Goal: Task Accomplishment & Management: Use online tool/utility

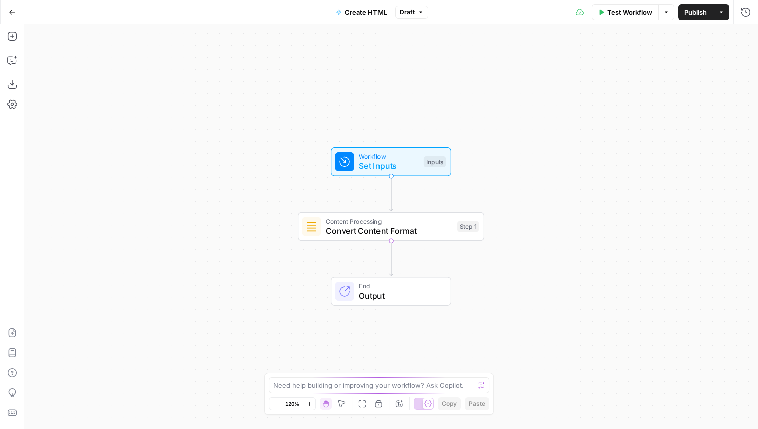
click at [457, 220] on div "Content Processing Convert Content Format Step 1 Copy step Delete step Add Note…" at bounding box center [390, 226] width 177 height 21
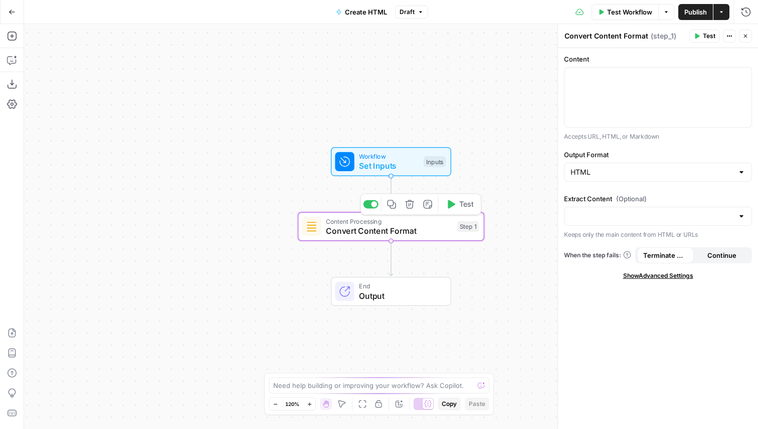
click at [406, 203] on icon "button" at bounding box center [409, 204] width 9 height 9
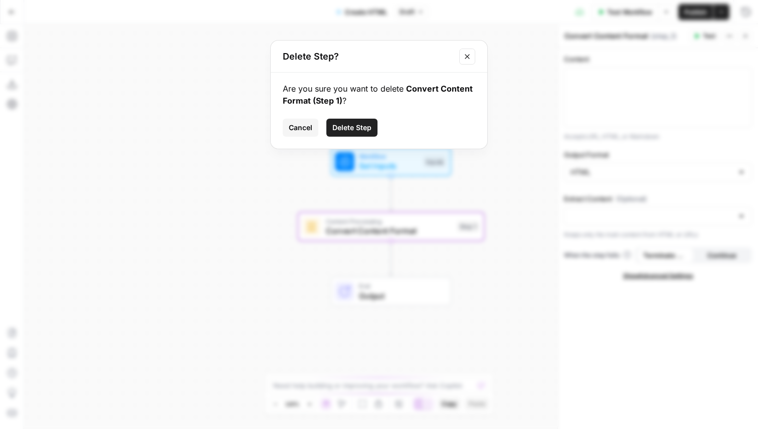
click at [366, 128] on span "Delete Step" at bounding box center [351, 128] width 39 height 10
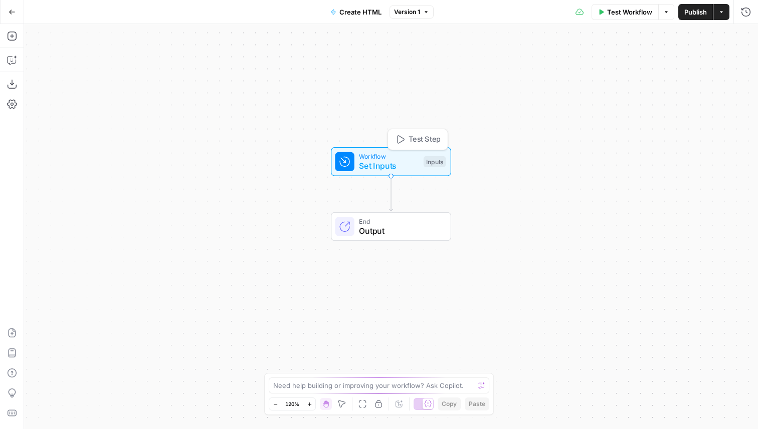
click at [413, 155] on span "Workflow" at bounding box center [389, 157] width 60 height 10
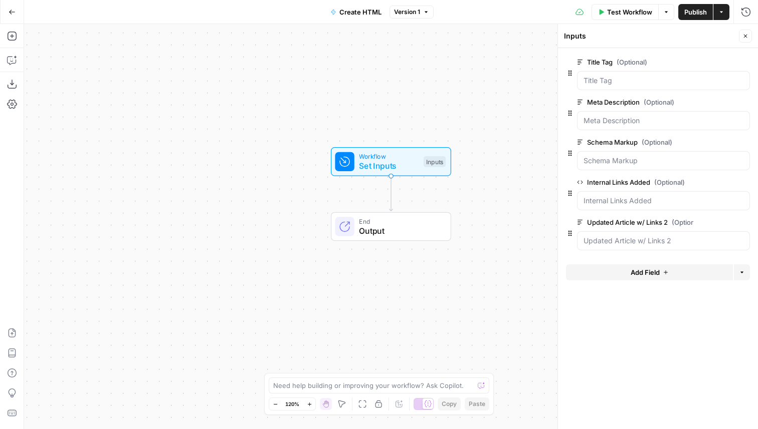
click at [643, 278] on button "Add Field" at bounding box center [649, 273] width 167 height 16
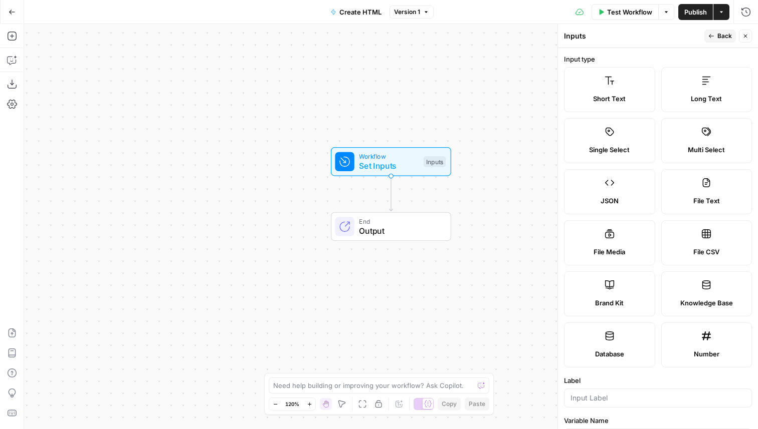
click at [619, 245] on label "File Media" at bounding box center [609, 242] width 91 height 45
type textarea "Supports .mp4, .mp3, .wav, .jpg, .png, .webp, .wma, .m4a file types"
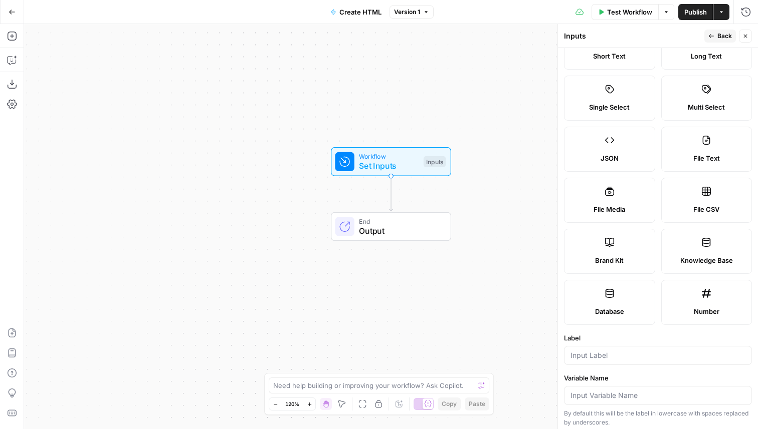
scroll to position [149, 0]
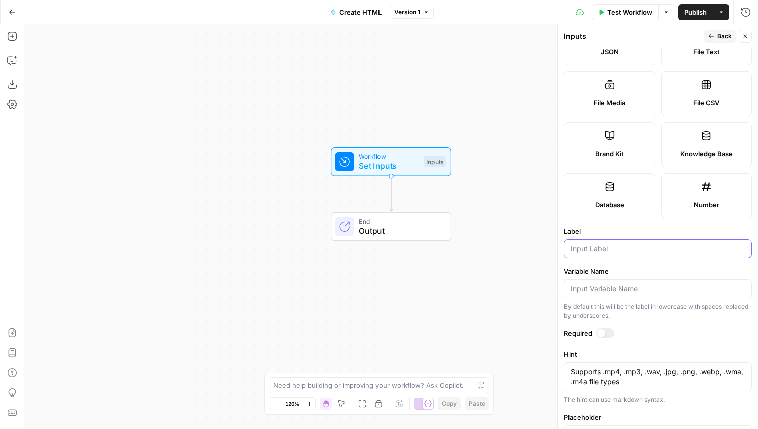
click at [614, 253] on input "Label" at bounding box center [657, 249] width 175 height 10
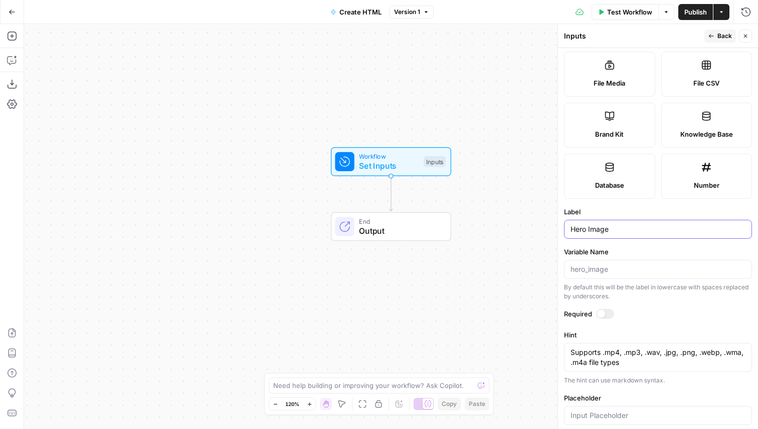
scroll to position [184, 0]
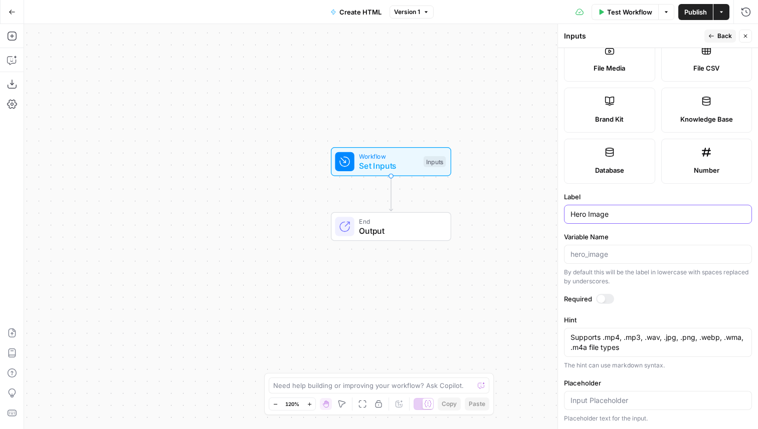
type input "Hero Image"
click at [712, 33] on icon "button" at bounding box center [711, 36] width 6 height 6
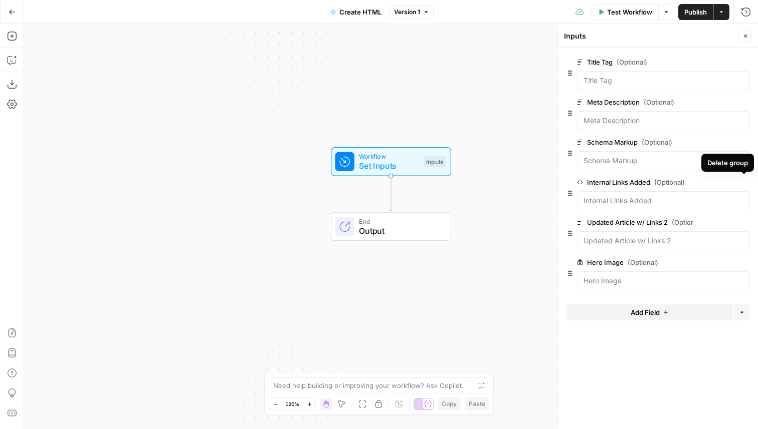
click at [746, 181] on icon "button" at bounding box center [744, 183] width 6 height 6
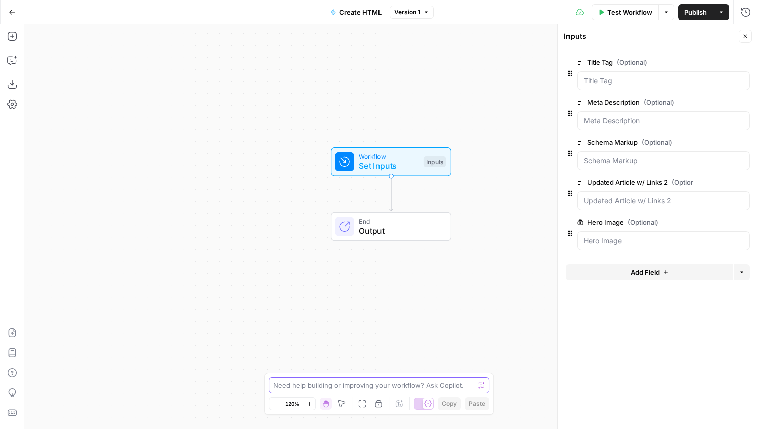
click at [381, 382] on textarea at bounding box center [373, 386] width 200 height 10
type textarea "use the inputs"
click at [713, 182] on span "edit field" at bounding box center [712, 182] width 22 height 8
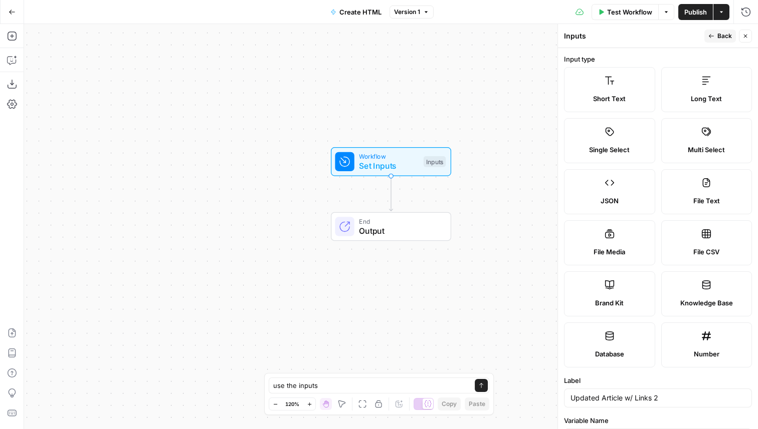
scroll to position [248, 0]
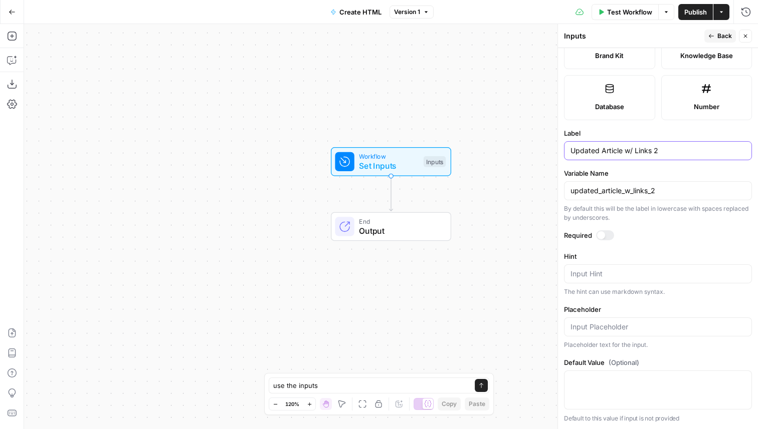
click at [662, 152] on input "Updated Article w/ Links 2" at bounding box center [657, 151] width 175 height 10
type input "Article"
click at [632, 193] on input "updated_article_w_links_2" at bounding box center [657, 191] width 175 height 10
type input "article"
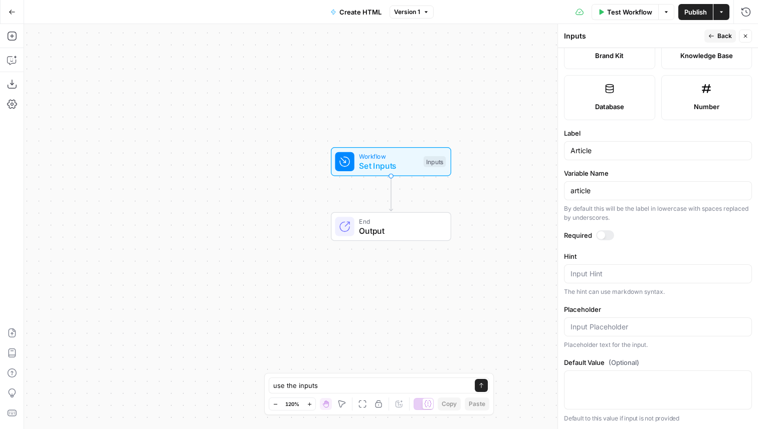
click at [708, 31] on span "P" at bounding box center [706, 34] width 8 height 10
click at [723, 38] on span "Back" at bounding box center [724, 36] width 15 height 9
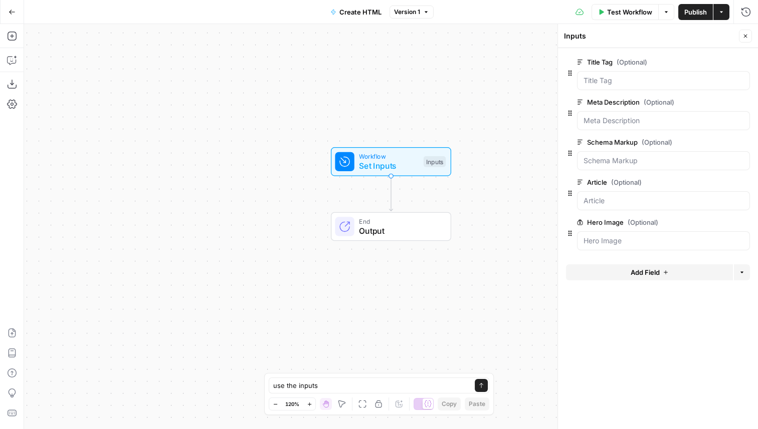
click at [328, 390] on div "Hand M" at bounding box center [326, 385] width 40 height 18
click at [353, 386] on textarea "use the inputs" at bounding box center [368, 386] width 191 height 10
type textarea "use the inputs to create a final version of the article in HTML with the right …"
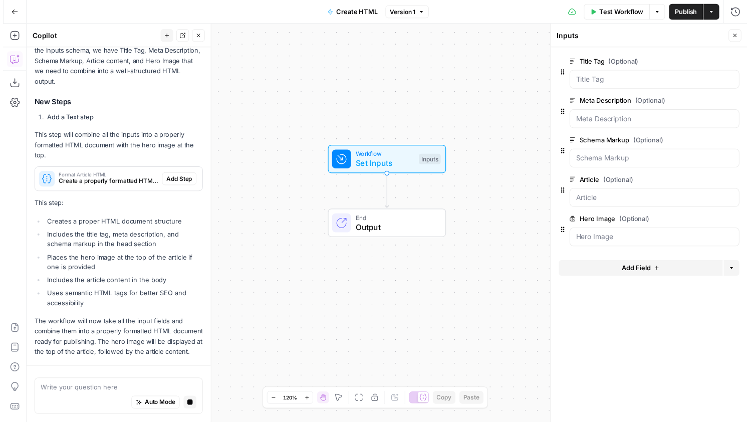
scroll to position [175, 0]
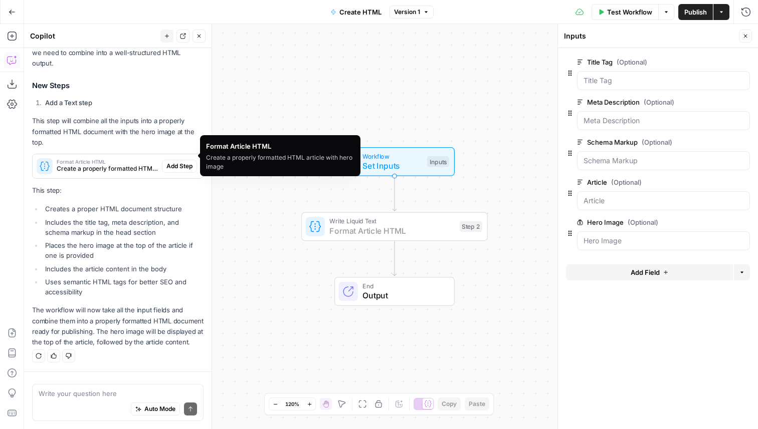
click at [168, 162] on span "Add Step" at bounding box center [179, 166] width 26 height 9
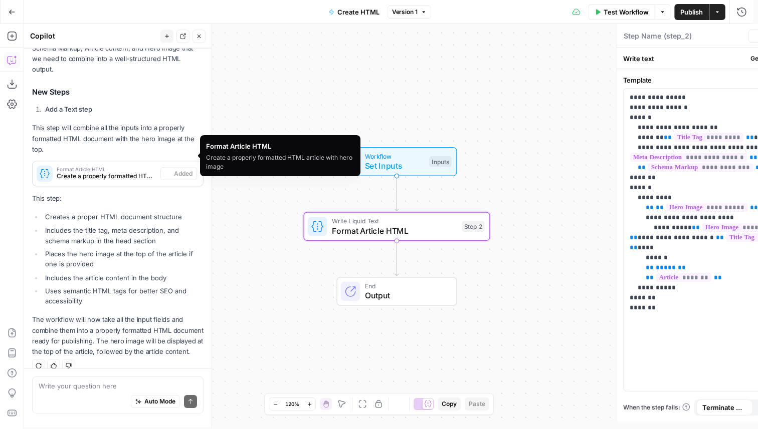
type textarea "Format Article HTML"
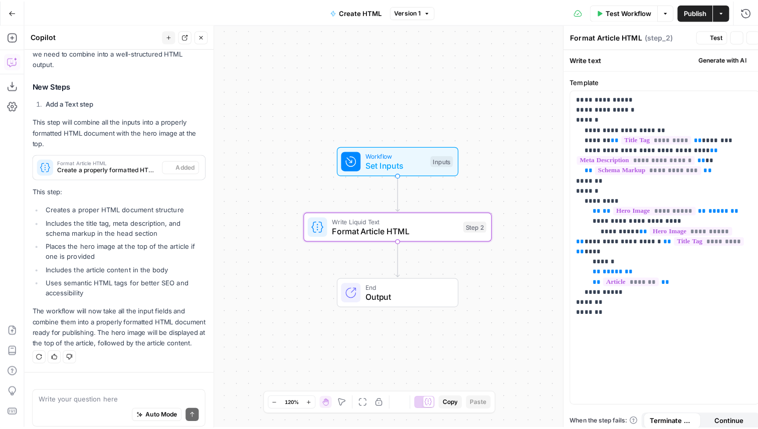
scroll to position [191, 0]
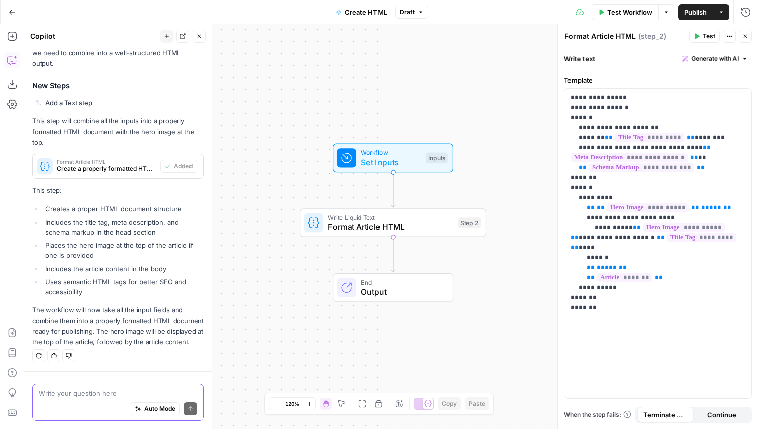
click at [71, 392] on textarea at bounding box center [118, 394] width 158 height 10
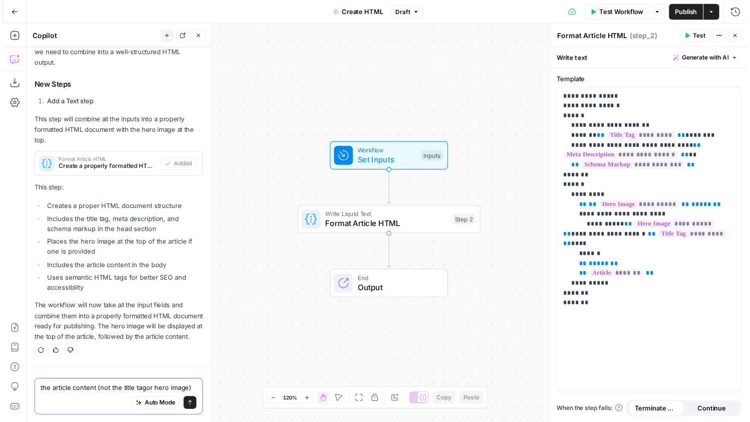
scroll to position [201, 0]
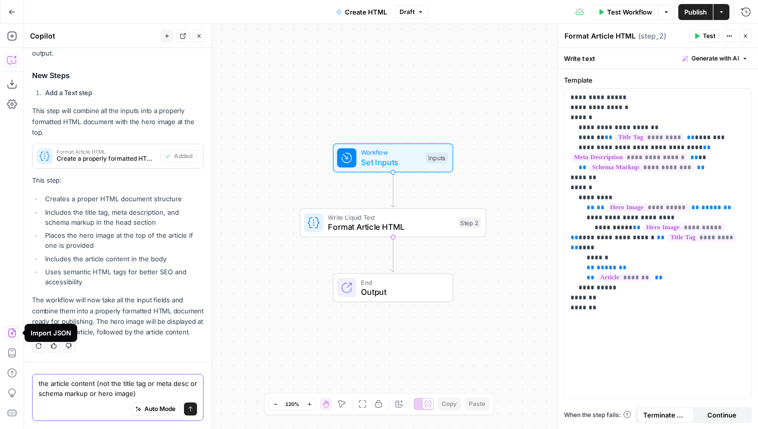
click at [99, 390] on textarea "the article content (not the title tag or meta desc or schema markup or hero im…" at bounding box center [118, 389] width 158 height 20
click at [377, 145] on div "Workflow Set Inputs Inputs Test Step" at bounding box center [393, 158] width 120 height 29
click at [378, 156] on span "Workflow" at bounding box center [391, 154] width 60 height 10
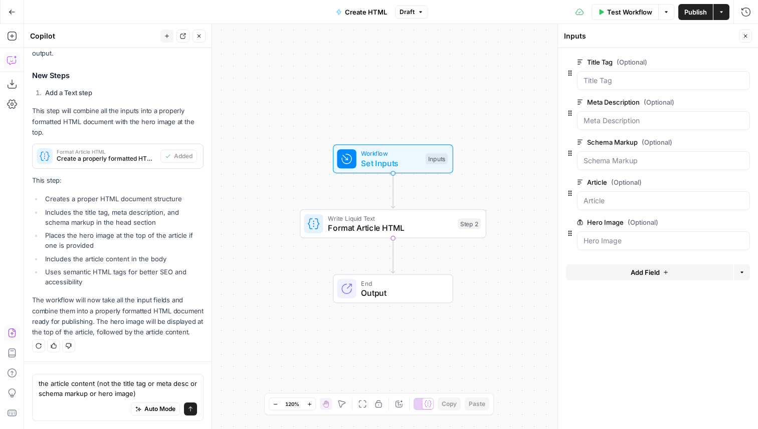
click at [709, 101] on span "edit field" at bounding box center [712, 102] width 22 height 8
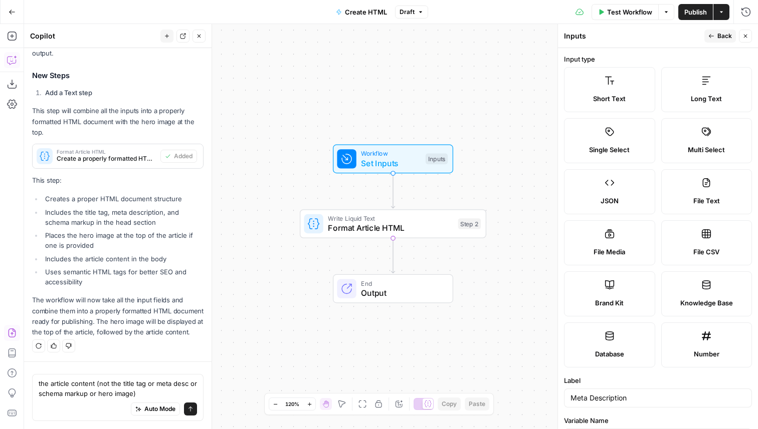
click at [715, 38] on button "Back" at bounding box center [720, 36] width 32 height 13
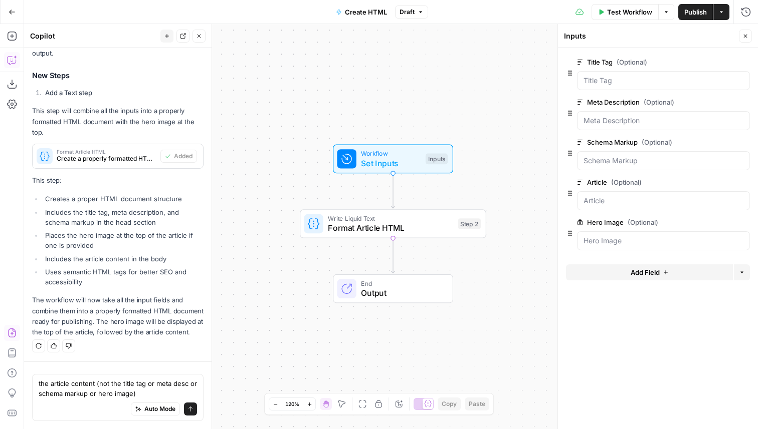
click at [720, 136] on div at bounding box center [658, 133] width 184 height 6
click at [718, 139] on span "edit field" at bounding box center [712, 142] width 22 height 8
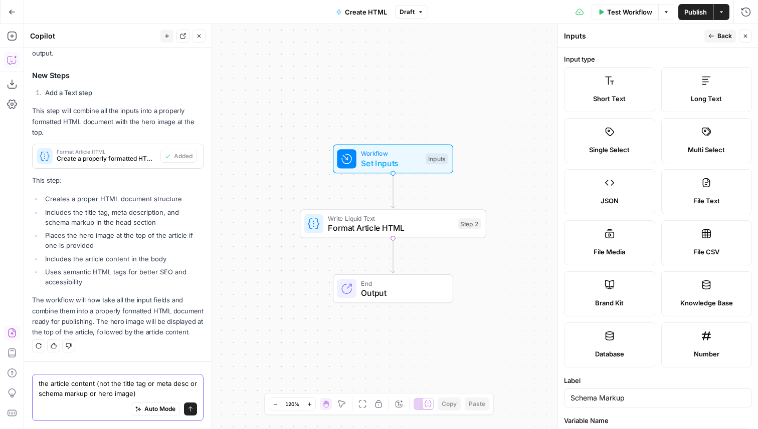
drag, startPoint x: 95, startPoint y: 383, endPoint x: 174, endPoint y: 395, distance: 80.1
click at [174, 395] on textarea "the article content (not the title tag or meta desc or schema markup or hero im…" at bounding box center [118, 389] width 158 height 20
drag, startPoint x: 163, startPoint y: 391, endPoint x: 95, endPoint y: 380, distance: 69.4
click at [95, 380] on textarea "the article content (not the title tag or meta desc or schema markup or hero im…" at bounding box center [118, 389] width 158 height 20
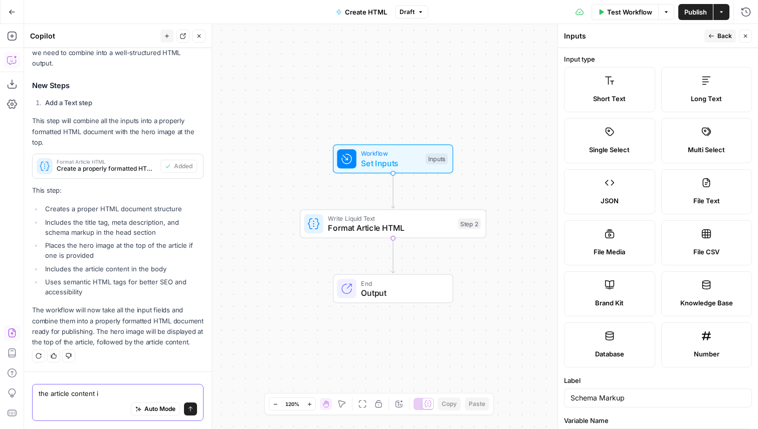
scroll to position [191, 0]
drag, startPoint x: 94, startPoint y: 223, endPoint x: 84, endPoint y: 208, distance: 18.1
click at [84, 217] on li "Includes the title tag, meta description, and schema markup in the head section" at bounding box center [123, 227] width 161 height 20
copy li "title tag, meta description, and schema markup"
click at [163, 395] on textarea "the article content is in markdown. the" at bounding box center [118, 394] width 158 height 10
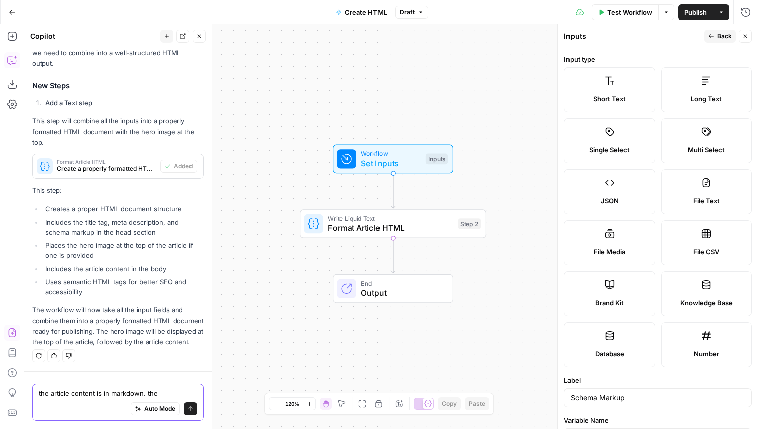
paste textarea "title tag, meta description, and schema markup"
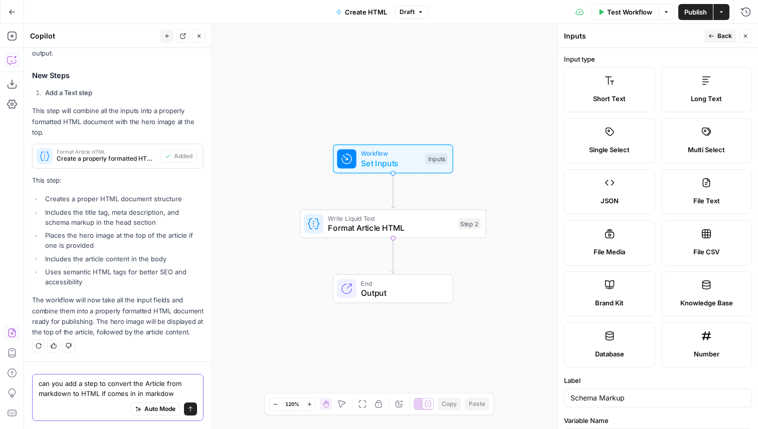
type textarea "can you add a step to convert the Article from markdown to HTML if comes in in …"
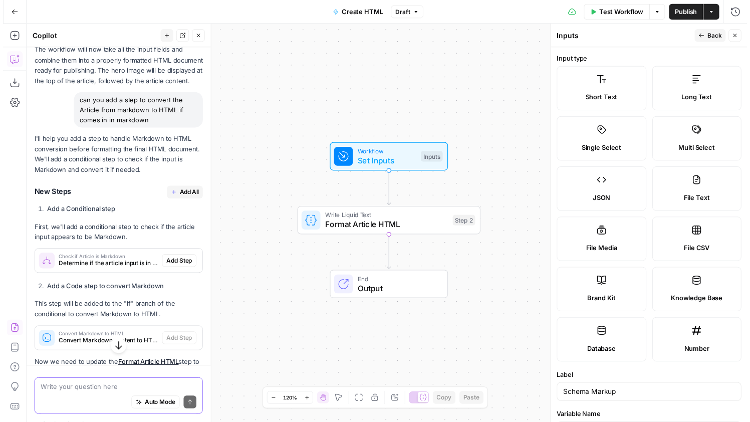
scroll to position [555, 0]
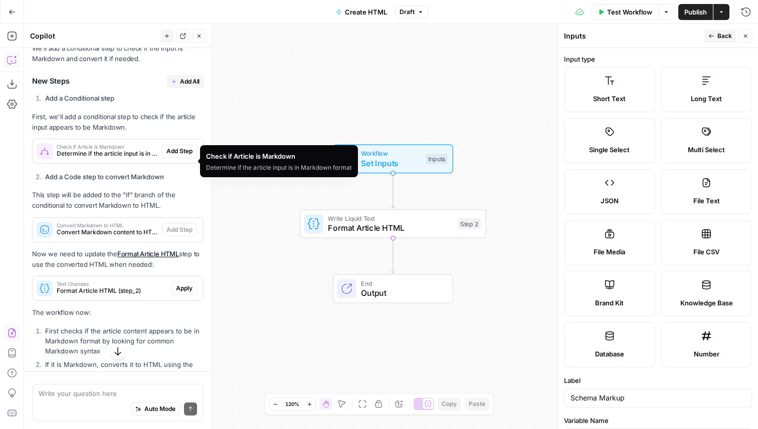
click at [99, 158] on span "Determine if the article input is in Markdown format" at bounding box center [107, 153] width 101 height 9
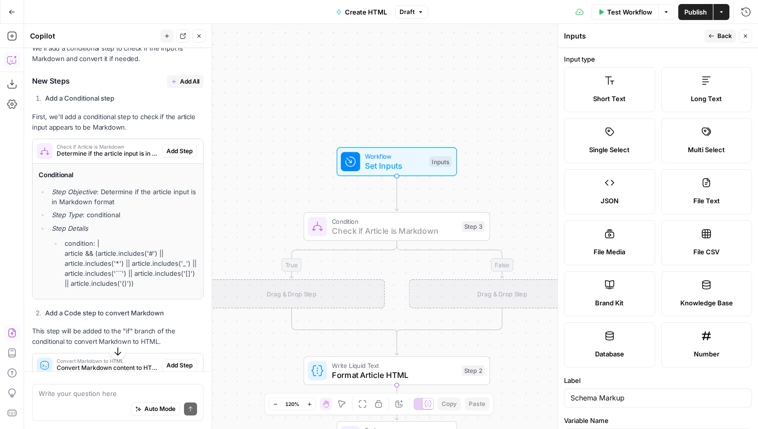
click at [179, 156] on span "Add Step" at bounding box center [179, 151] width 26 height 9
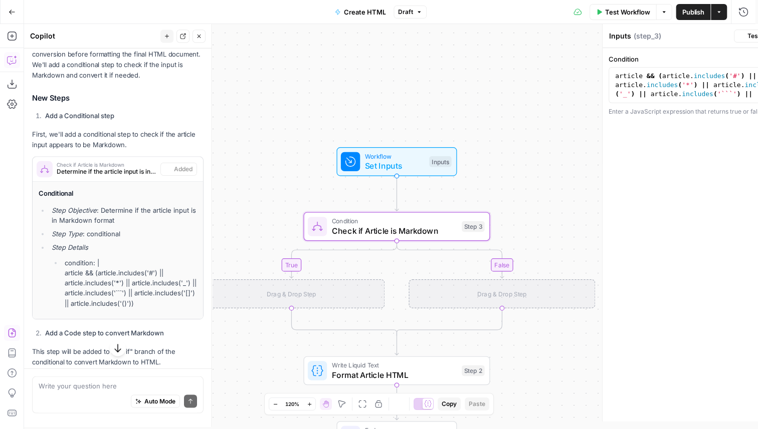
type textarea "Check if Article is Markdown"
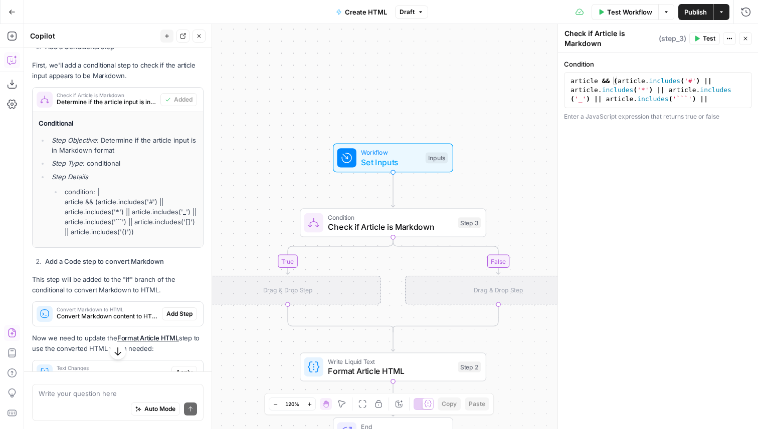
scroll to position [665, 0]
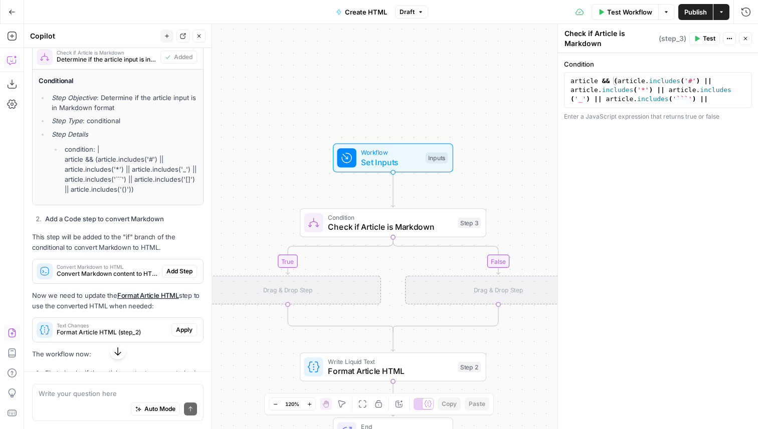
click at [100, 270] on span "Convert Markdown to HTML" at bounding box center [107, 267] width 101 height 5
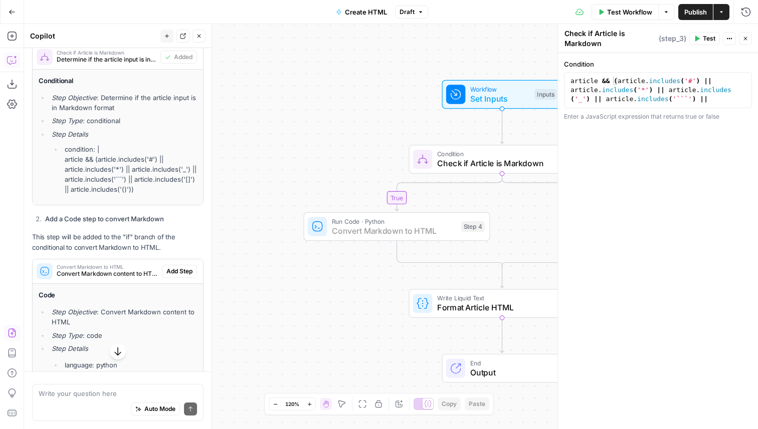
click at [171, 276] on span "Add Step" at bounding box center [179, 271] width 26 height 9
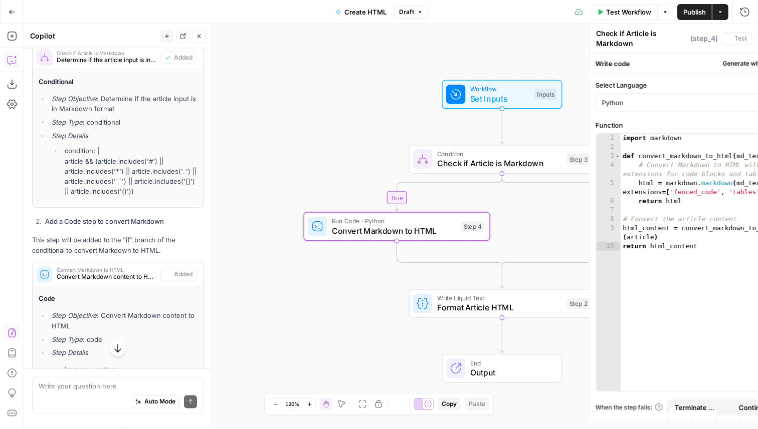
type textarea "Convert Markdown to HTML"
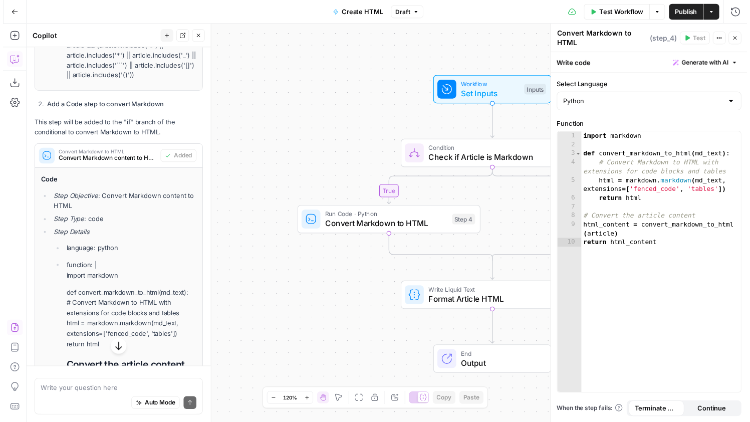
scroll to position [1069, 0]
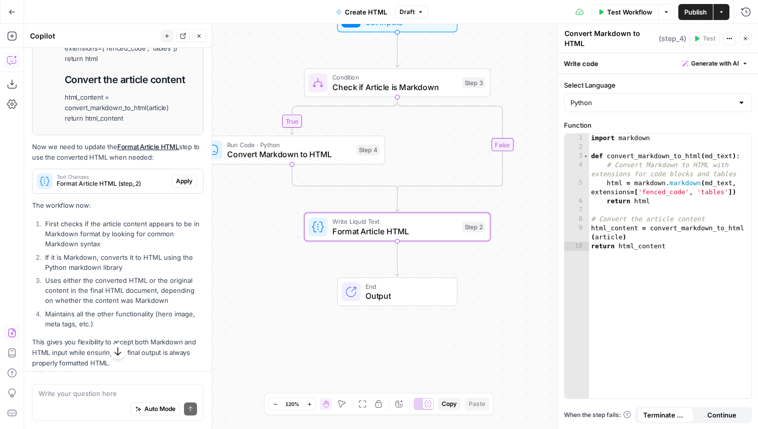
click at [107, 188] on span "Format Article HTML (step_2)" at bounding box center [112, 183] width 111 height 9
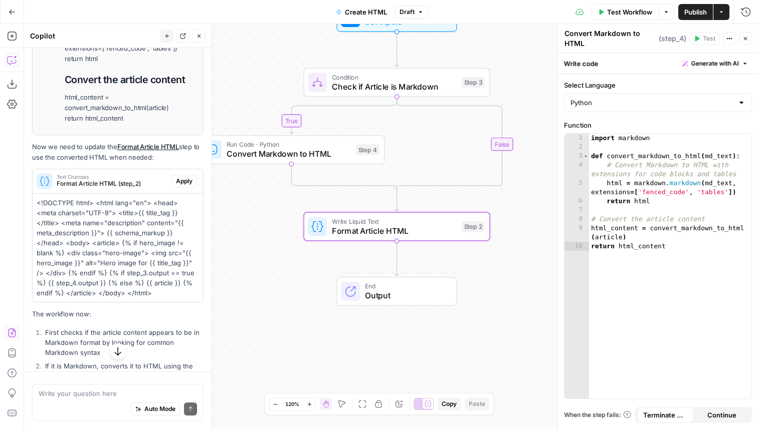
click at [177, 186] on span "Apply" at bounding box center [184, 181] width 17 height 9
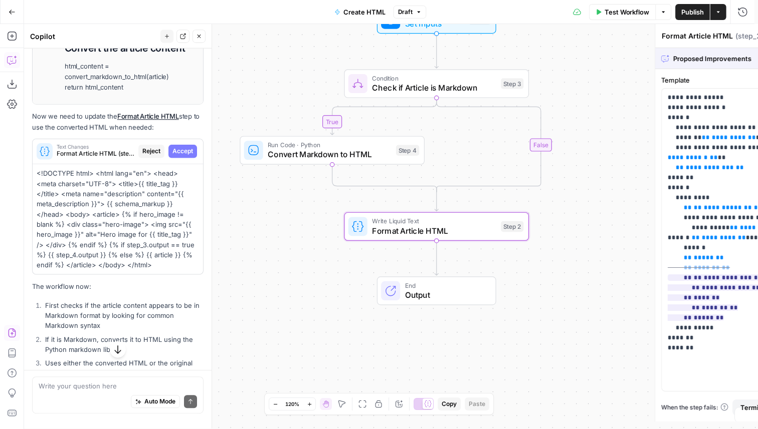
scroll to position [1037, 0]
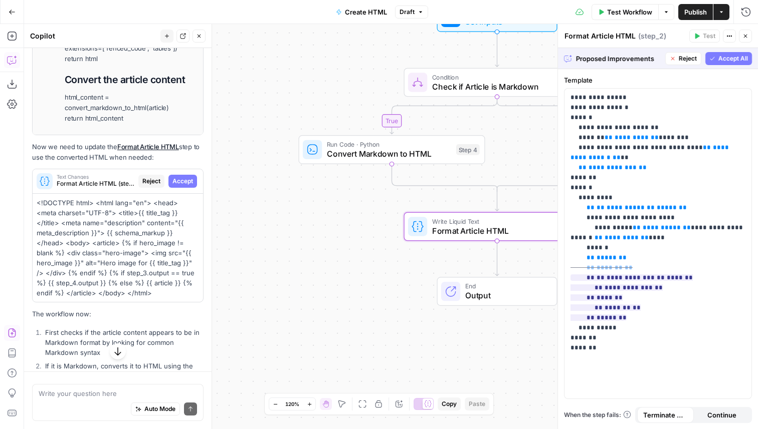
click at [174, 186] on span "Accept" at bounding box center [182, 181] width 21 height 9
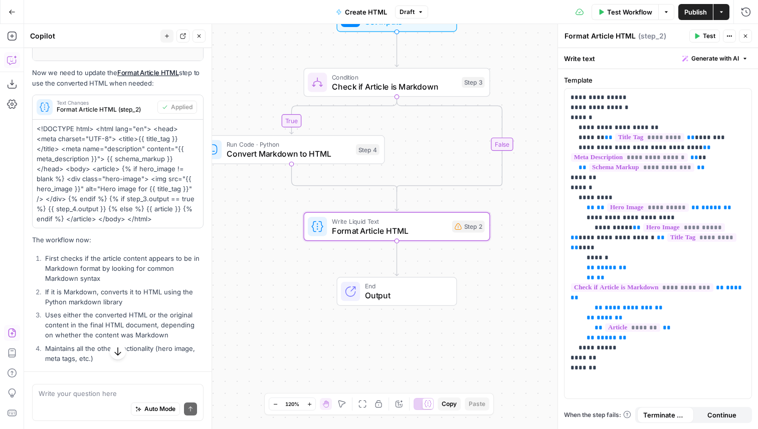
scroll to position [1230, 0]
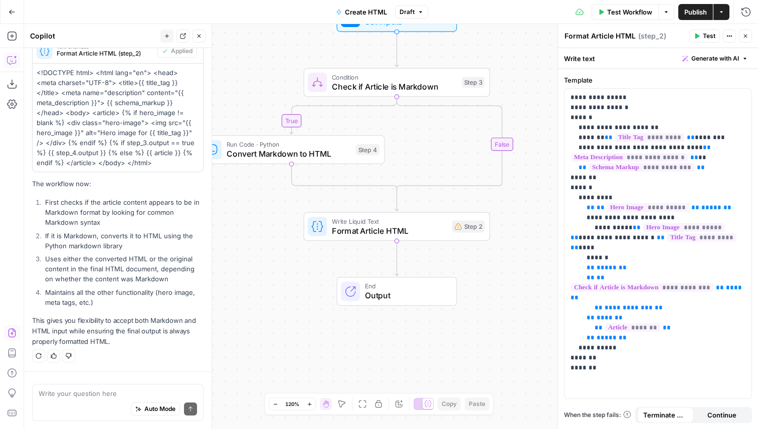
click at [701, 12] on span "Publish" at bounding box center [695, 12] width 23 height 10
click at [354, 10] on span "Create HTML" at bounding box center [360, 12] width 42 height 10
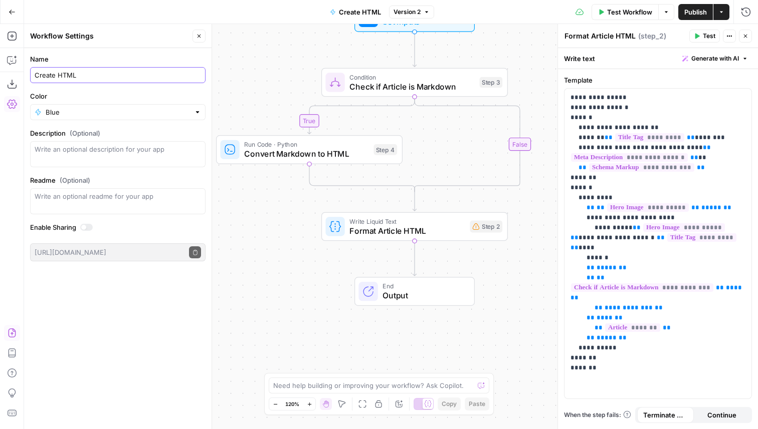
click at [89, 72] on input "Create HTML" at bounding box center [118, 75] width 166 height 10
type input "Create Final HTML"
click at [161, 40] on div "Workflow Settings" at bounding box center [109, 36] width 159 height 10
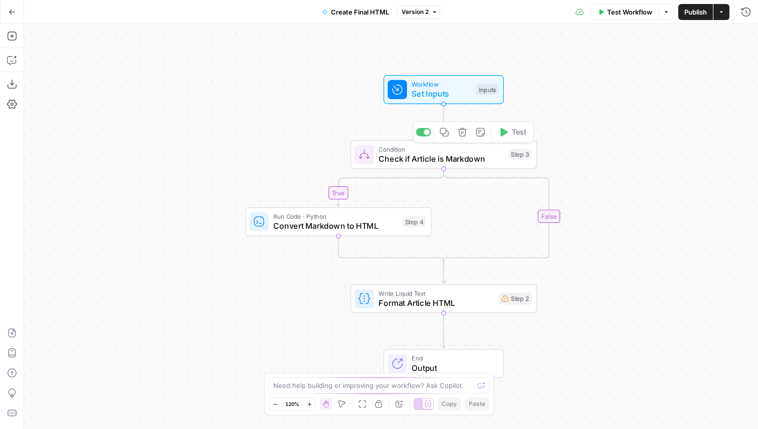
click at [448, 87] on span "Workflow" at bounding box center [441, 85] width 60 height 10
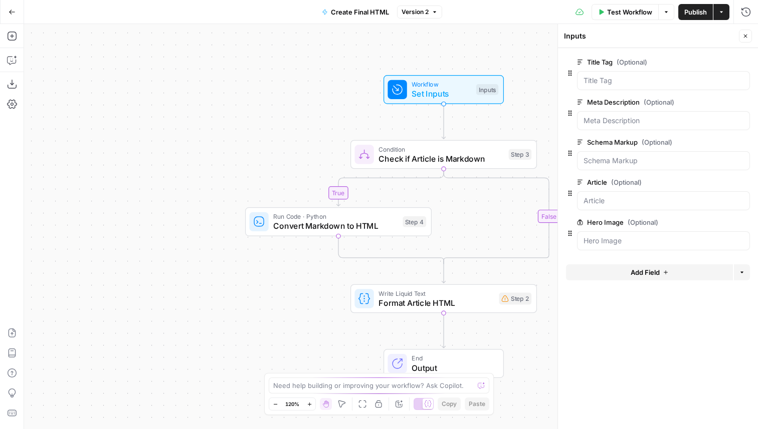
click at [708, 220] on span "edit field" at bounding box center [712, 222] width 22 height 8
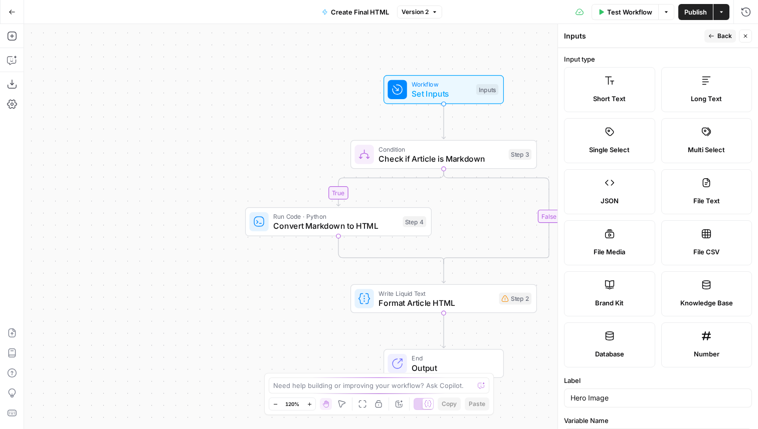
click at [627, 98] on div "Short Text" at bounding box center [609, 99] width 74 height 10
click at [710, 36] on icon "button" at bounding box center [710, 36] width 5 height 4
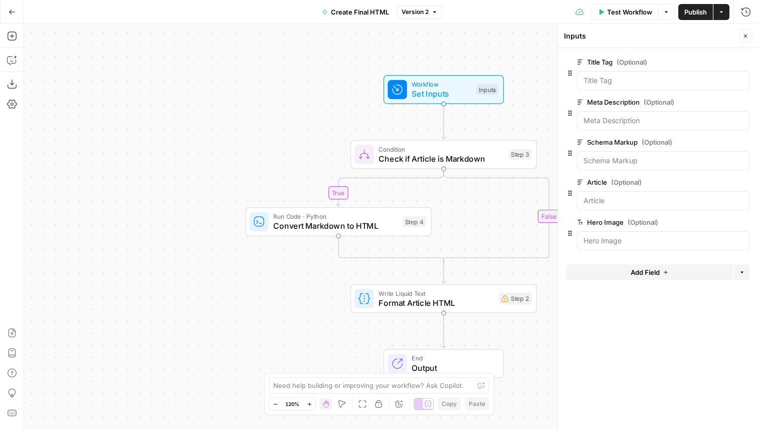
click at [741, 36] on button "Close" at bounding box center [745, 36] width 13 height 13
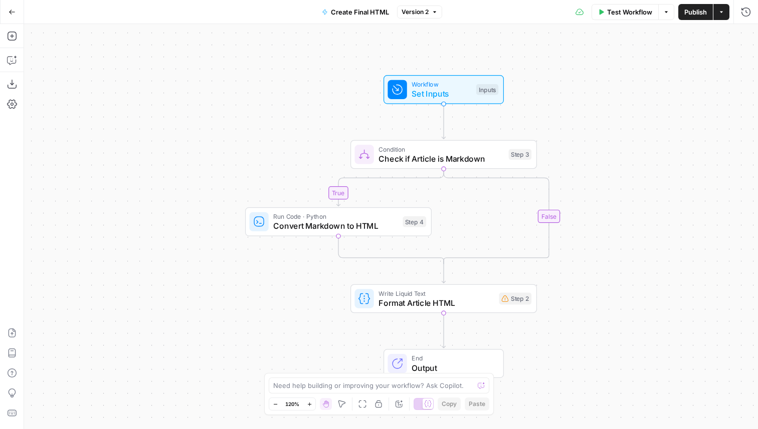
click at [359, 378] on div "Need help building or improving your workflow? Ask Copilot." at bounding box center [379, 386] width 220 height 16
click at [352, 391] on div "Need help building or improving your workflow? Ask Copilot." at bounding box center [379, 386] width 220 height 16
type textarea "the hero image is actually going to be a URL you need to get the image from"
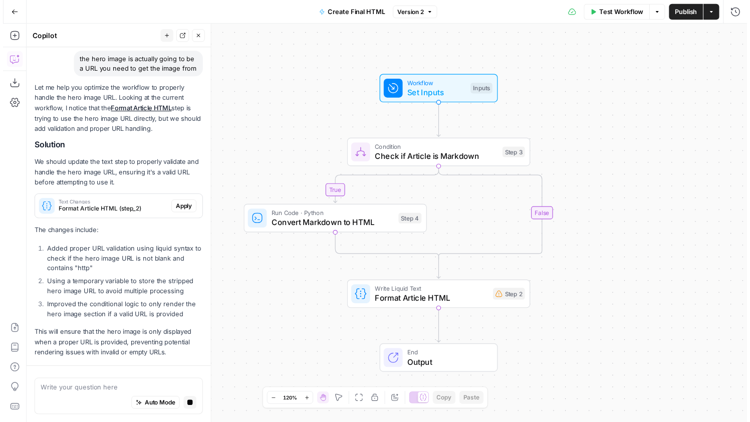
scroll to position [103, 0]
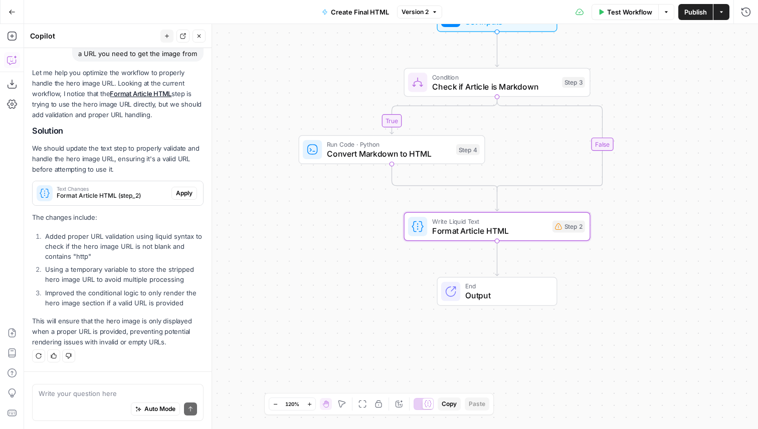
click at [176, 193] on span "Apply" at bounding box center [184, 193] width 17 height 9
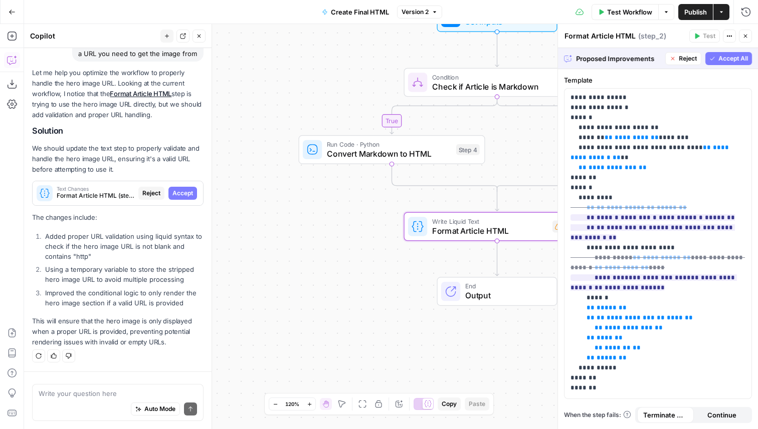
click at [172, 194] on span "Accept" at bounding box center [182, 193] width 21 height 9
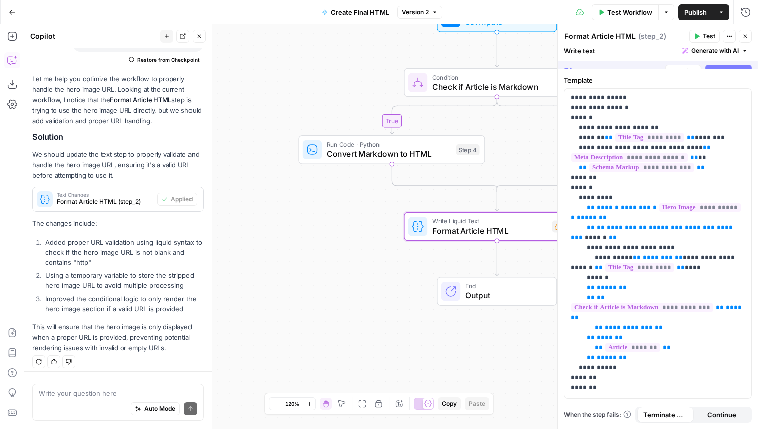
scroll to position [119, 0]
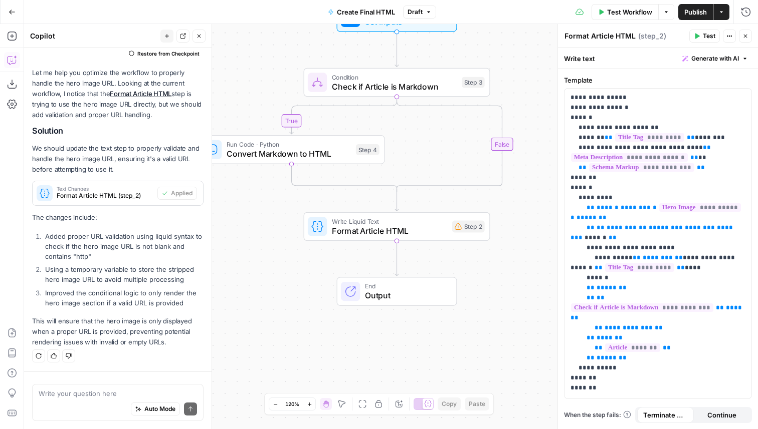
click at [689, 12] on span "Publish" at bounding box center [695, 12] width 23 height 10
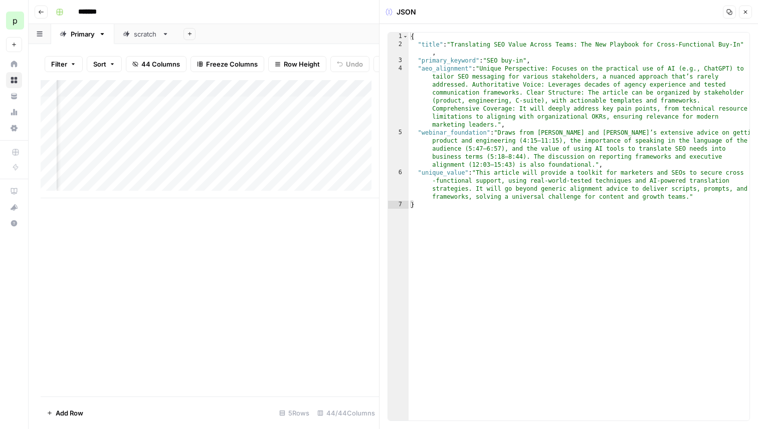
click at [749, 9] on button "Close" at bounding box center [745, 12] width 13 height 13
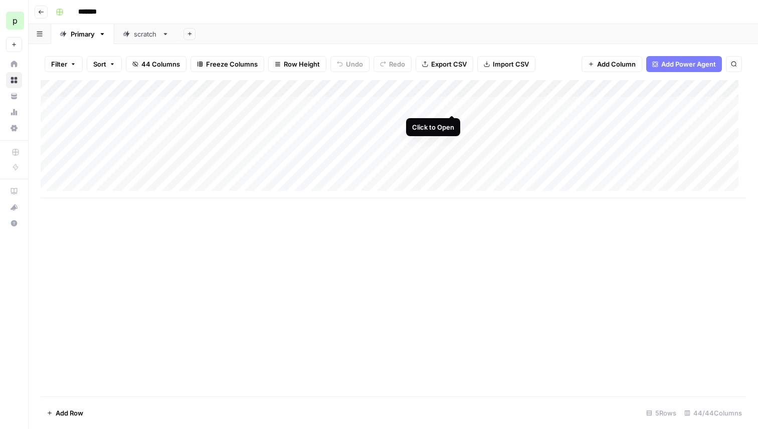
click at [449, 104] on div "Add Column" at bounding box center [393, 139] width 705 height 118
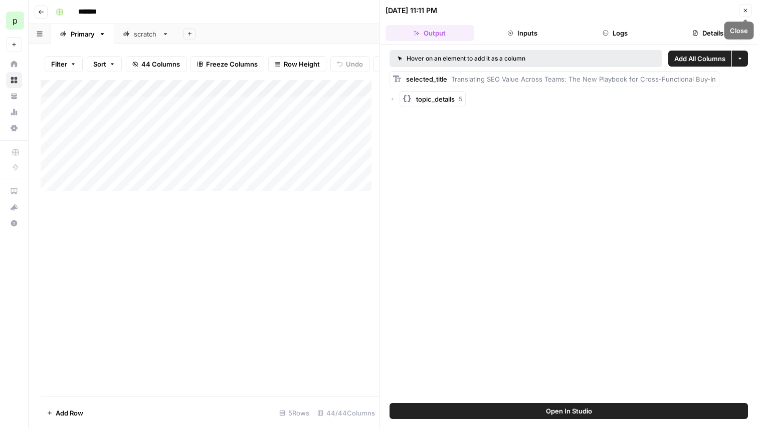
click at [744, 9] on icon "button" at bounding box center [745, 11] width 6 height 6
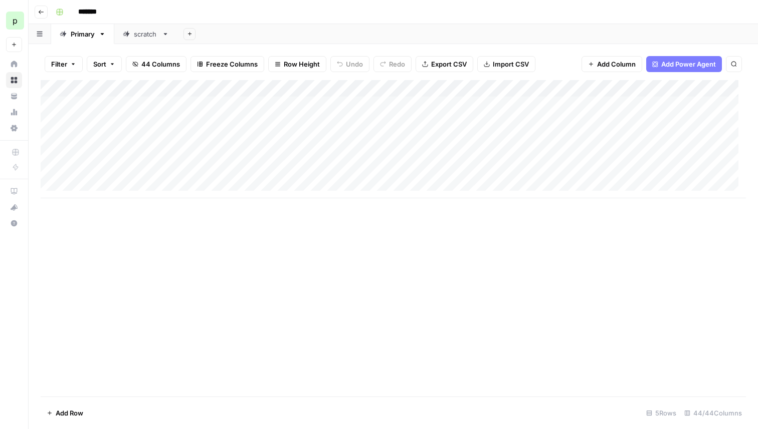
click at [452, 86] on div "Add Column" at bounding box center [393, 139] width 705 height 118
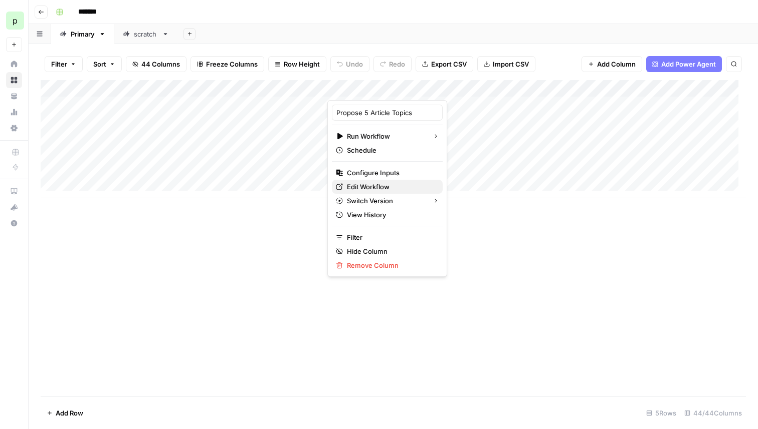
click at [364, 190] on span "Edit Workflow" at bounding box center [391, 187] width 88 height 10
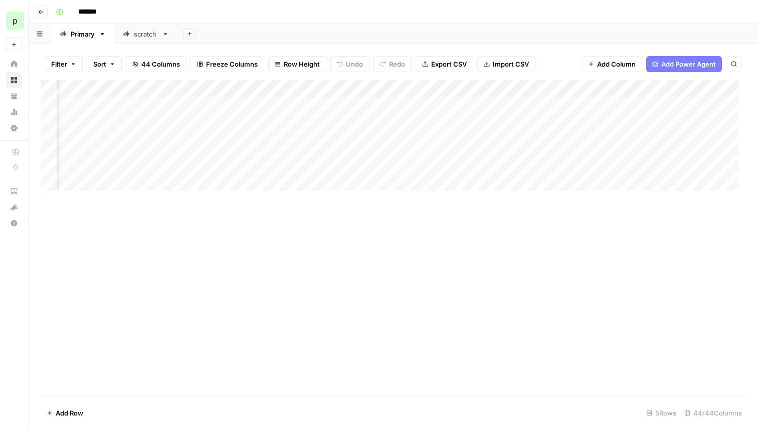
scroll to position [0, 146]
click at [471, 104] on div "Add Column" at bounding box center [393, 139] width 705 height 118
click at [498, 104] on div "Add Column" at bounding box center [393, 139] width 705 height 118
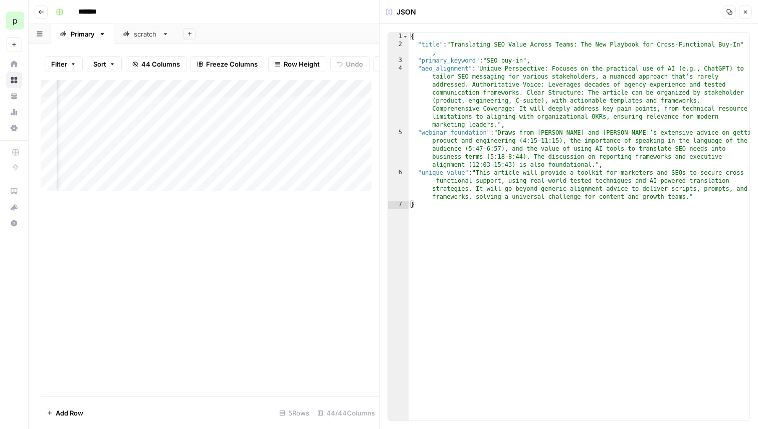
click at [745, 14] on icon "button" at bounding box center [745, 12] width 6 height 6
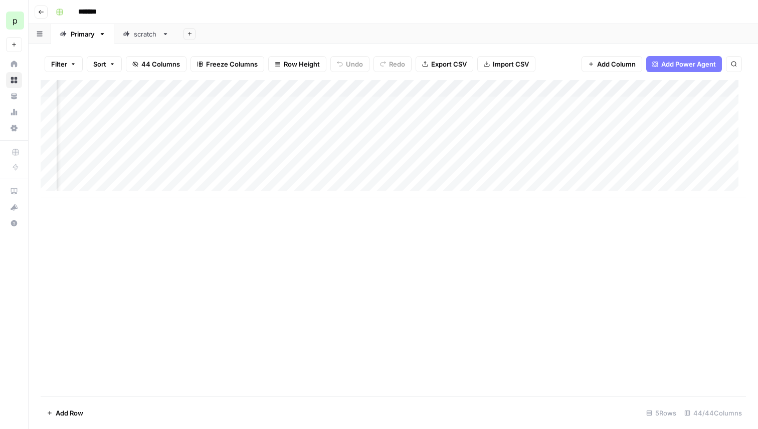
scroll to position [0, 2404]
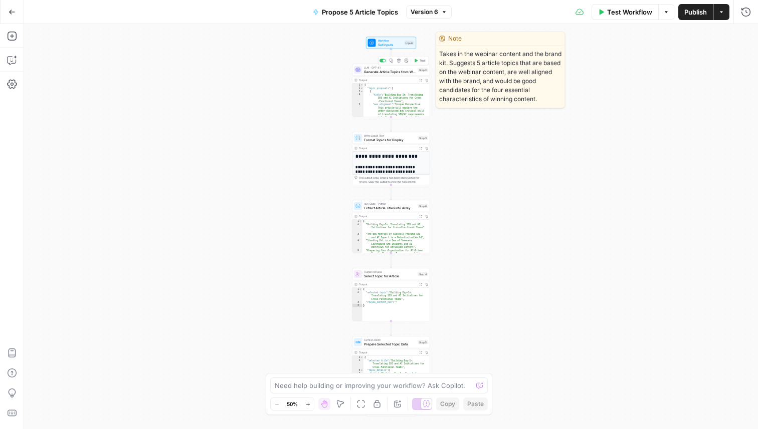
click at [407, 70] on span "Generate Article Topics from Webinar" at bounding box center [390, 71] width 52 height 5
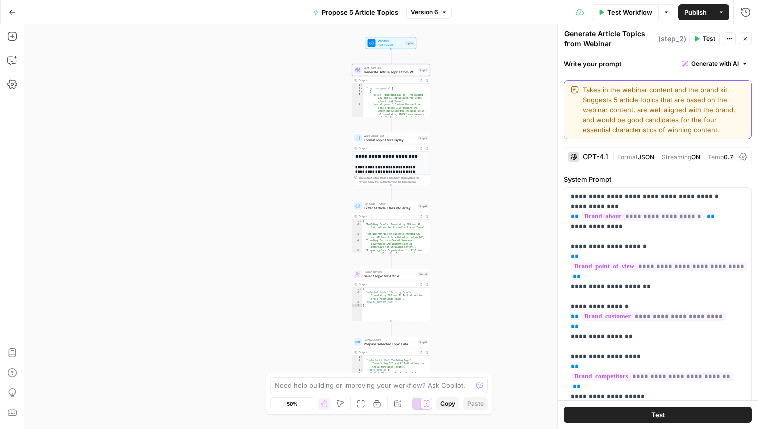
drag, startPoint x: 721, startPoint y: 132, endPoint x: 581, endPoint y: 89, distance: 145.8
click at [581, 89] on div "Takes in the webinar content and the brand kit. Suggests 5 article topics that …" at bounding box center [658, 109] width 188 height 59
click at [668, 113] on textarea "Takes in the webinar content and the brand kit. Suggests 5 article topics that …" at bounding box center [663, 110] width 163 height 50
drag, startPoint x: 732, startPoint y: 130, endPoint x: 579, endPoint y: 89, distance: 158.2
click at [579, 89] on div "Takes in the webinar content and the brand kit. Suggests 5 article topics that …" at bounding box center [658, 109] width 188 height 59
